Goal: Use online tool/utility: Utilize a website feature to perform a specific function

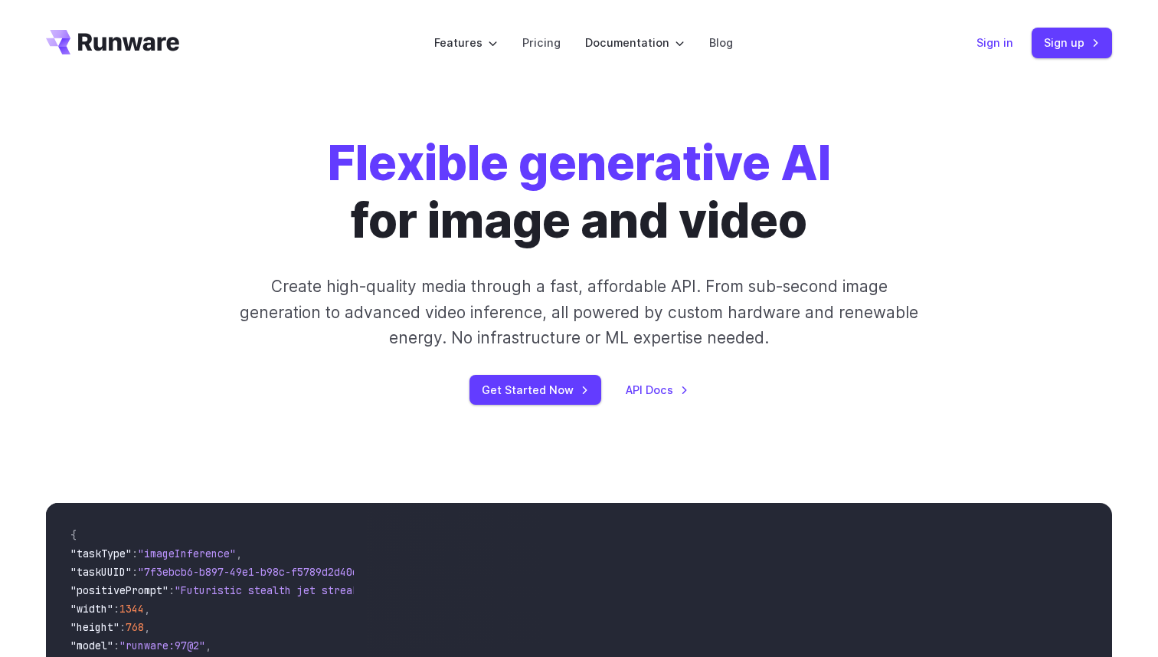
click at [1004, 38] on link "Sign in" at bounding box center [995, 43] width 37 height 18
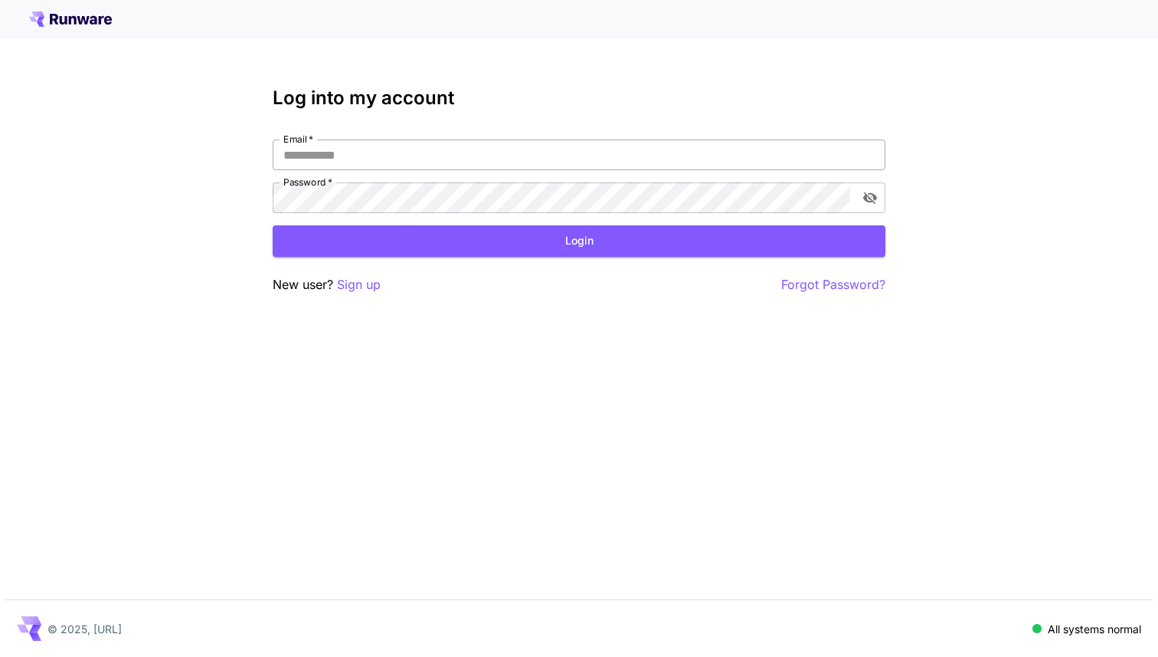
click at [437, 159] on input "Email   *" at bounding box center [579, 154] width 613 height 31
click at [534, 329] on div "Log into my account Email   * Email   * Password   * Password   * Login New use…" at bounding box center [579, 328] width 1158 height 657
click at [374, 156] on input "Email   *" at bounding box center [579, 154] width 613 height 31
type input "**********"
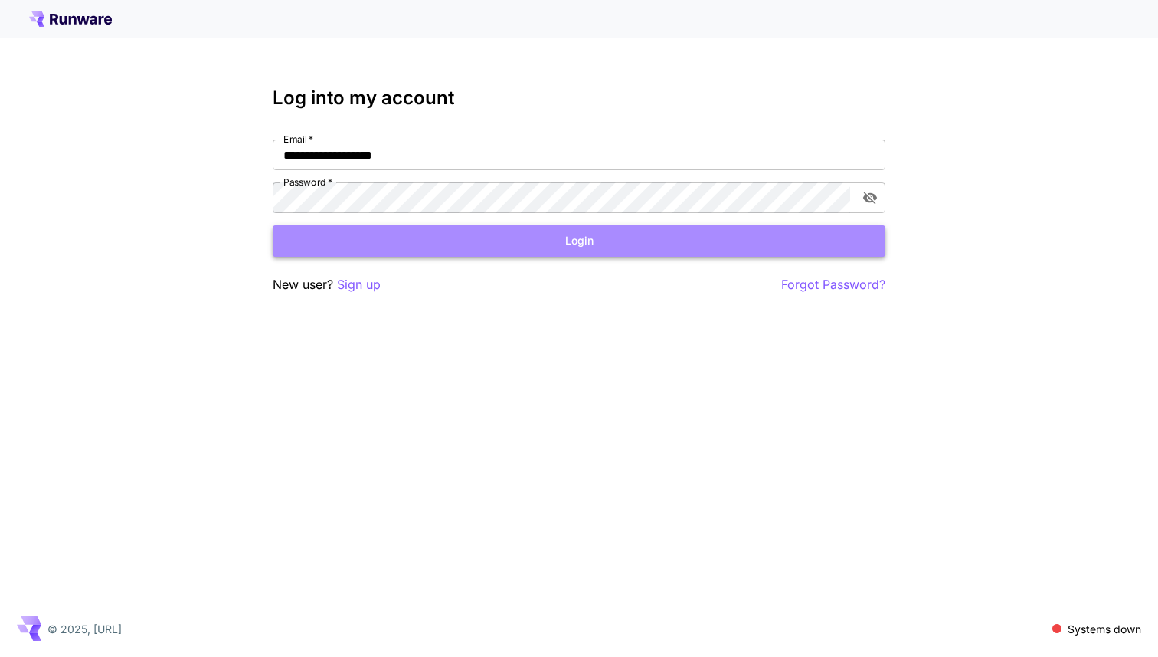
click at [547, 243] on button "Login" at bounding box center [579, 240] width 613 height 31
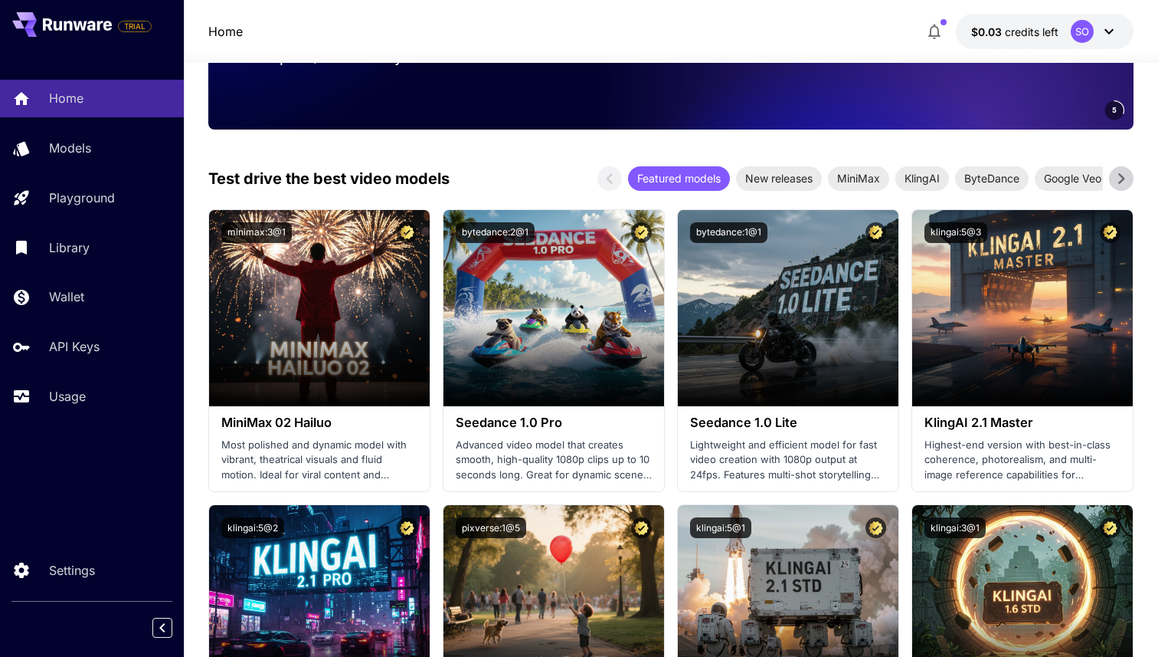
scroll to position [195, 0]
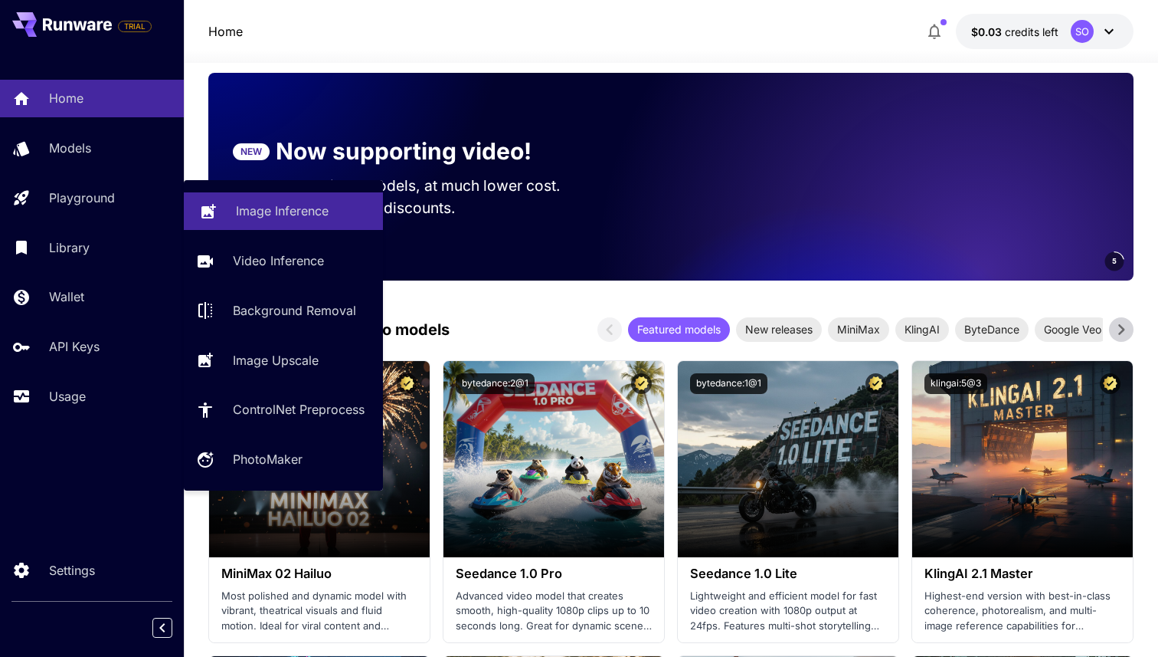
click at [260, 210] on p "Image Inference" at bounding box center [282, 210] width 93 height 18
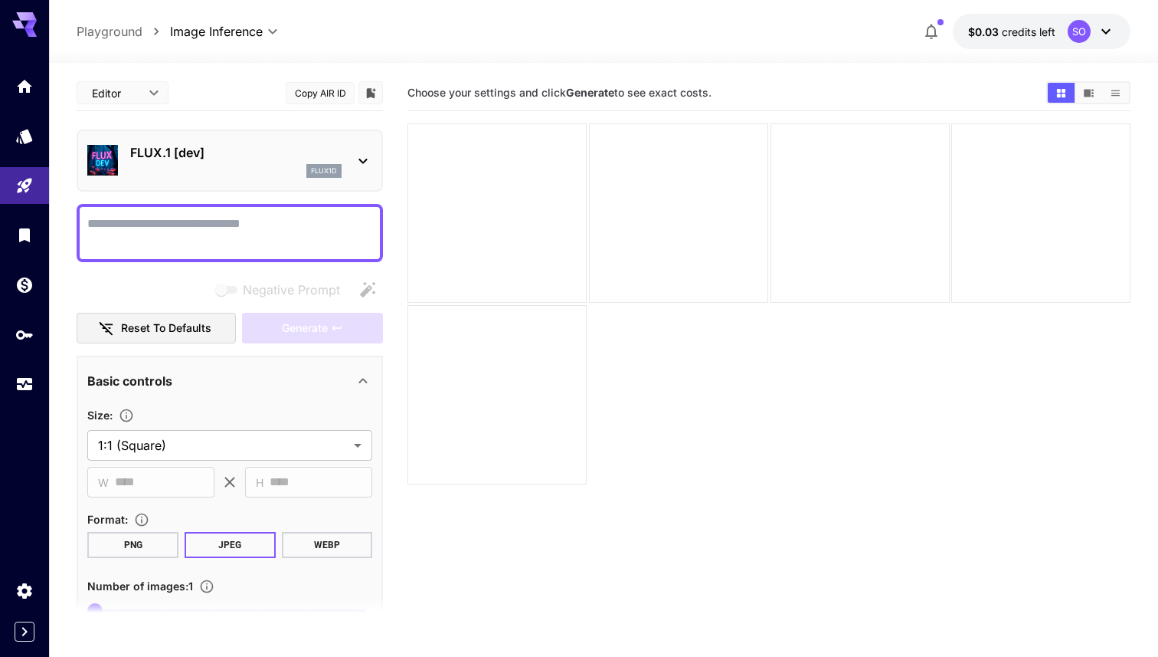
click at [211, 164] on div "flux1d" at bounding box center [235, 171] width 211 height 14
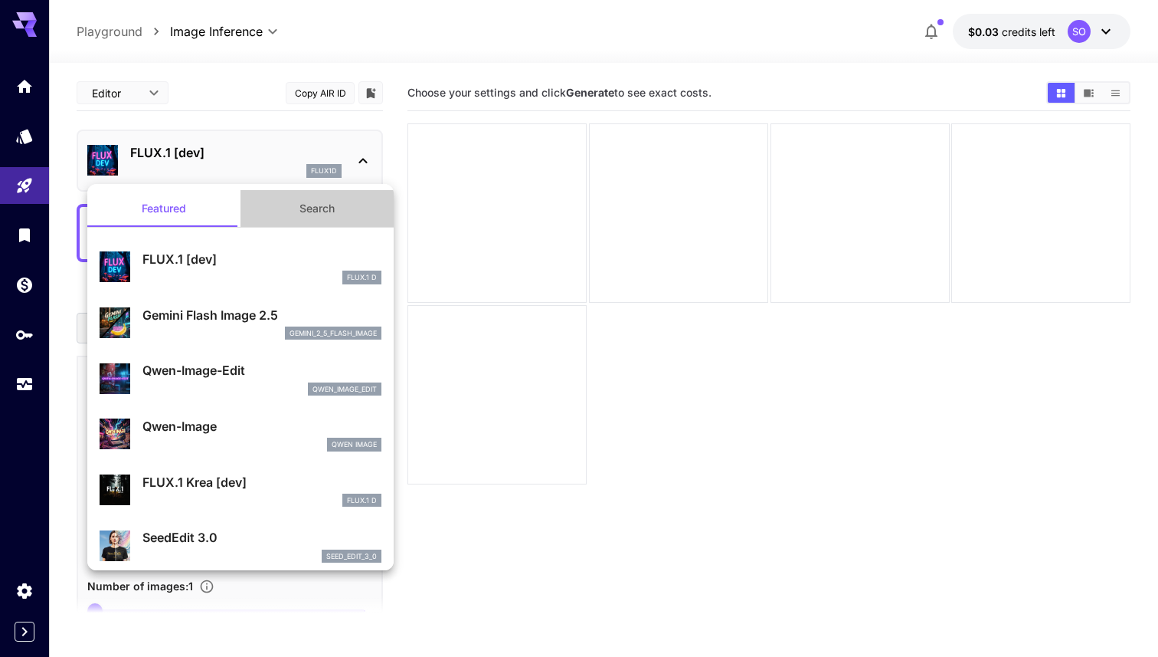
click at [319, 220] on button "Search" at bounding box center [317, 208] width 153 height 37
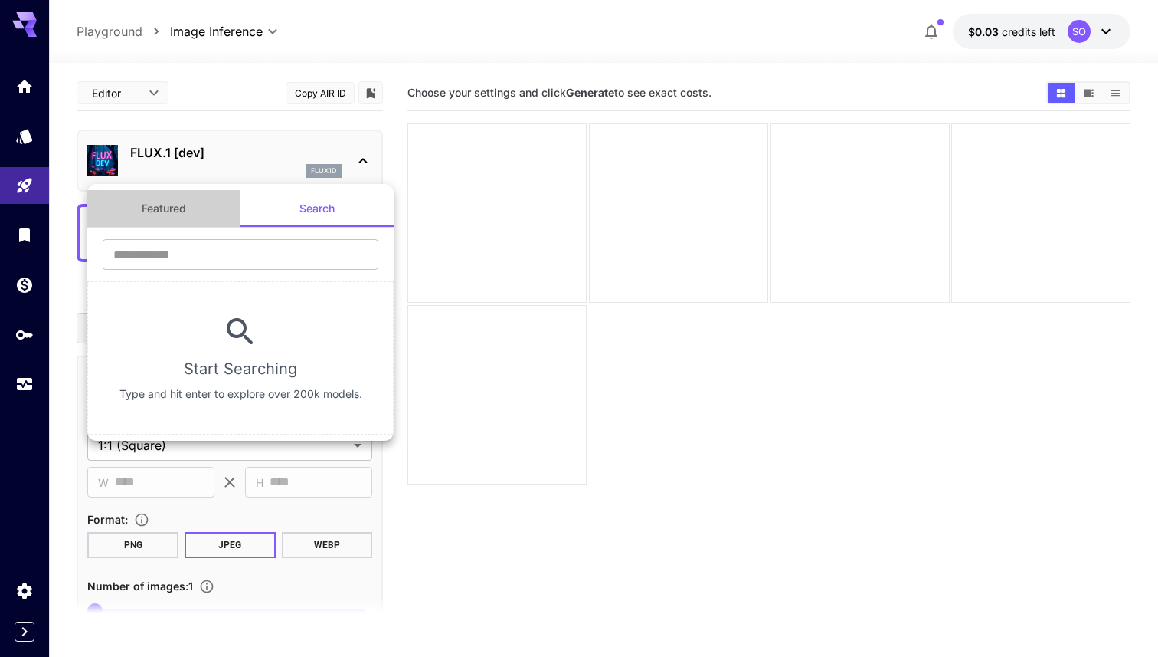
click at [180, 216] on button "Featured" at bounding box center [163, 208] width 153 height 37
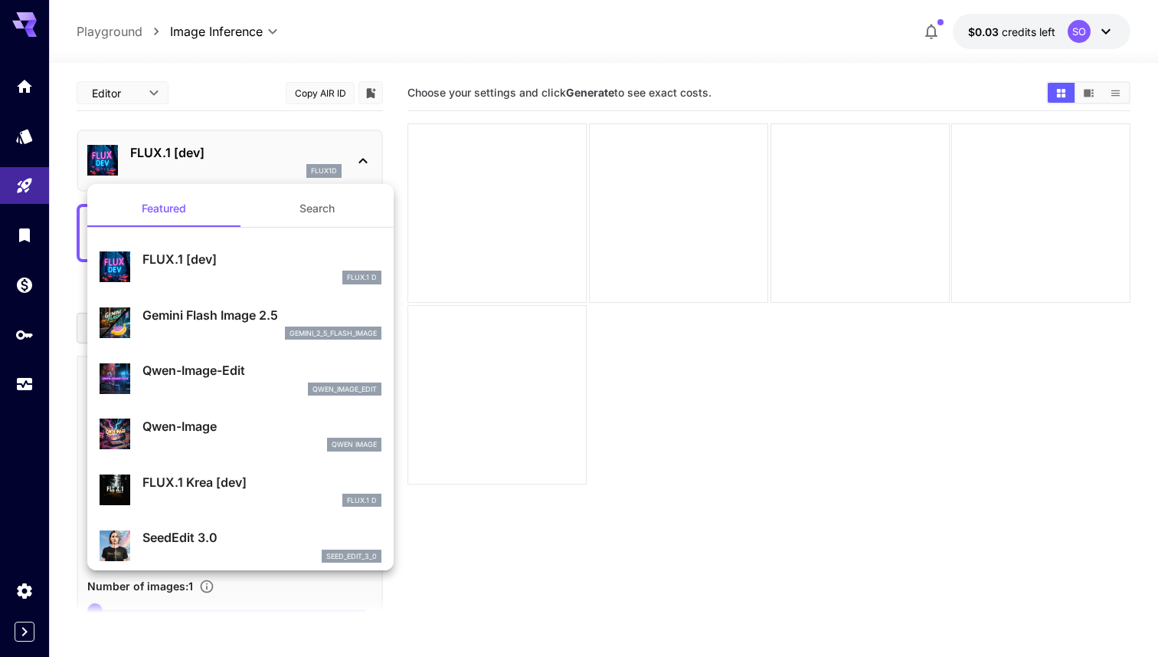
click at [242, 135] on div at bounding box center [579, 328] width 1158 height 657
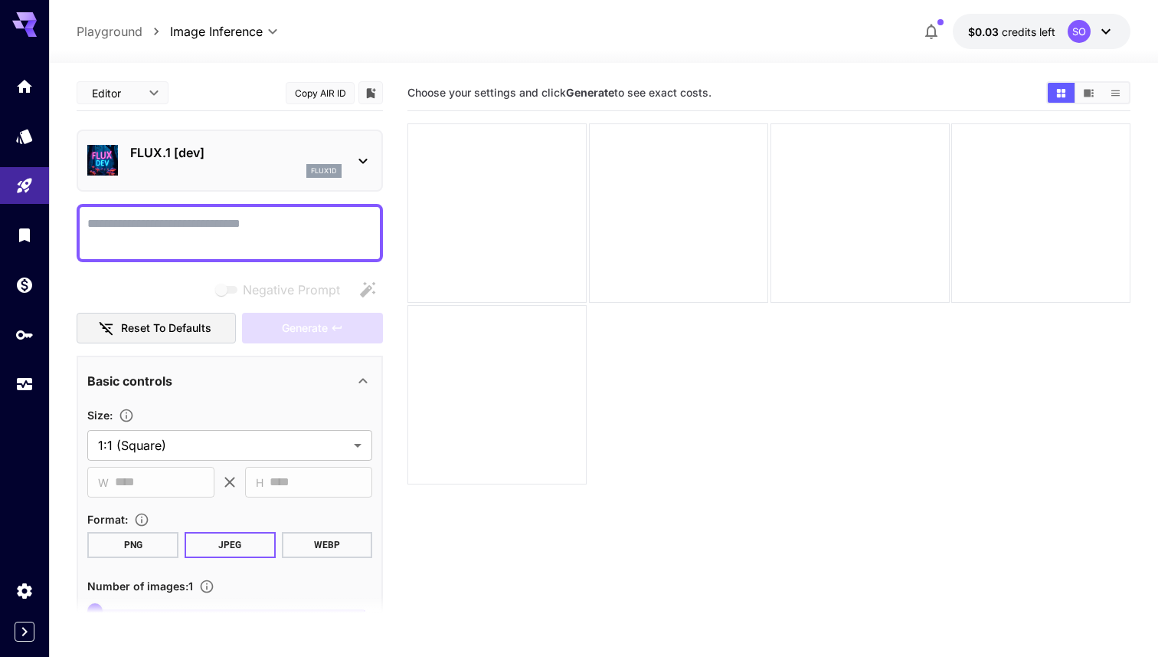
click at [204, 235] on textarea "Negative Prompt" at bounding box center [229, 233] width 285 height 37
